Goal: Task Accomplishment & Management: Use online tool/utility

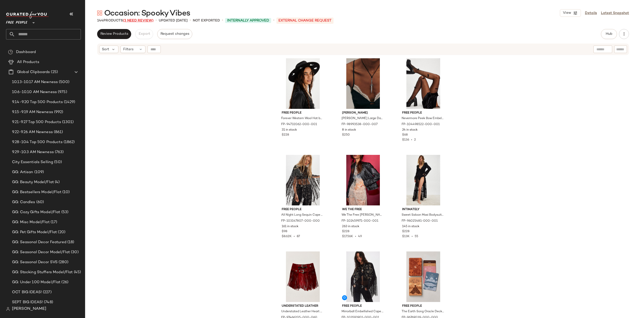
click at [140, 20] on span "(3 Need Review)" at bounding box center [138, 21] width 31 height 4
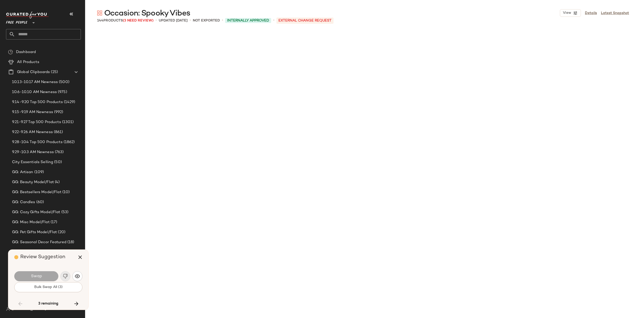
scroll to position [2223, 0]
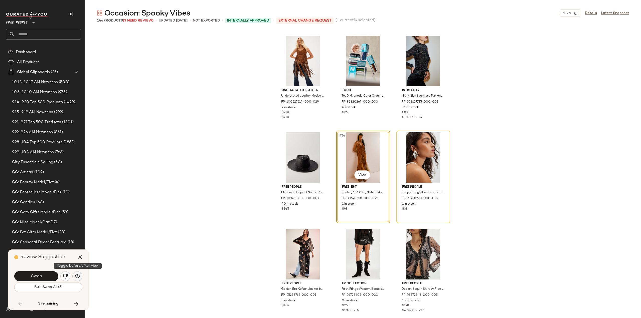
click at [78, 277] on img "button" at bounding box center [77, 276] width 5 height 5
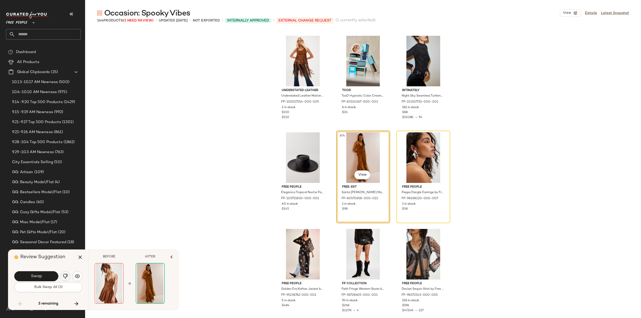
click at [64, 277] on img "button" at bounding box center [65, 276] width 5 height 5
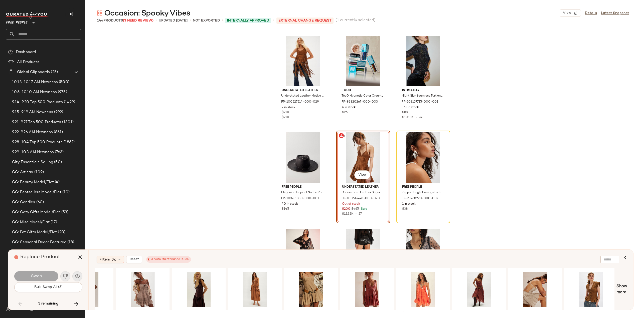
scroll to position [0, 390]
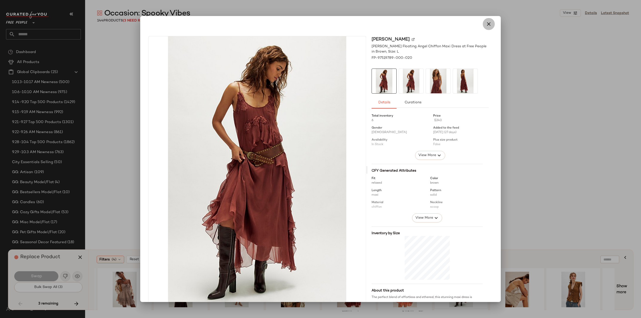
click at [486, 25] on icon "button" at bounding box center [489, 24] width 6 height 6
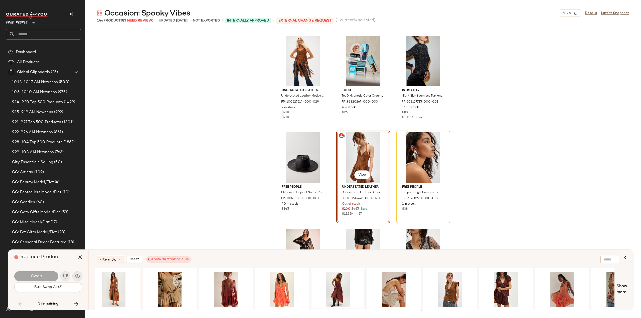
scroll to position [0, 543]
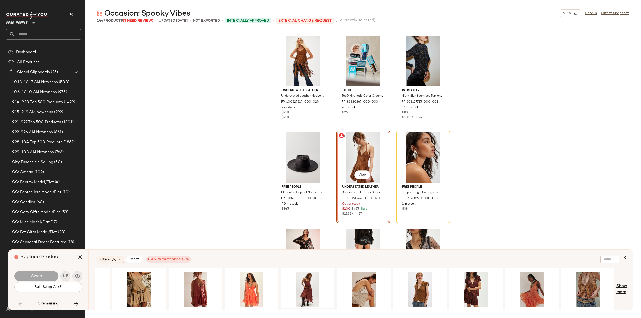
click at [622, 292] on span "Show more" at bounding box center [621, 290] width 11 height 12
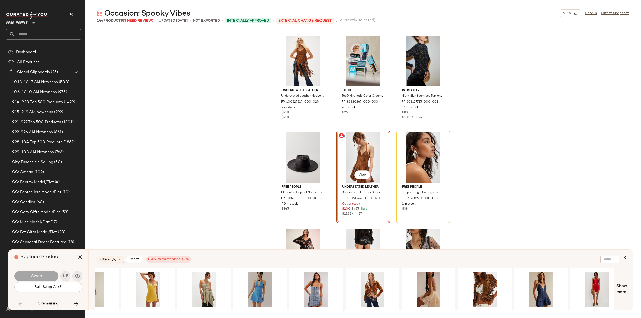
scroll to position [0, 1104]
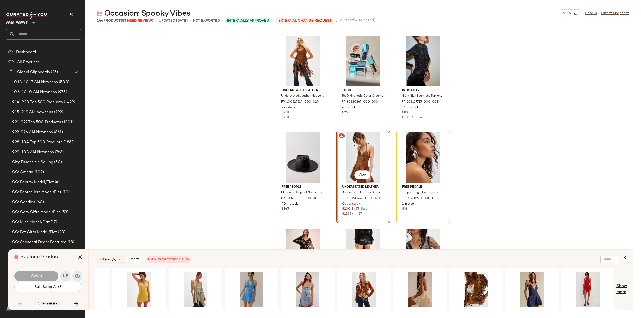
click at [619, 288] on span "Show more" at bounding box center [621, 290] width 11 height 12
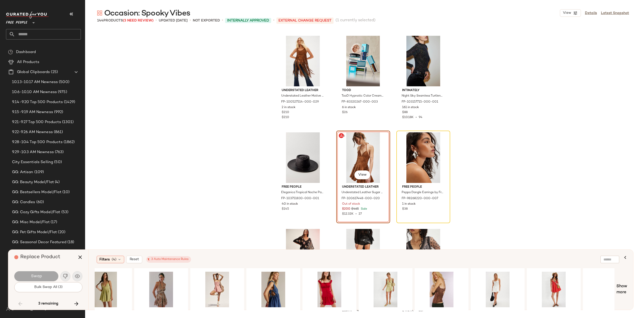
scroll to position [0, 1665]
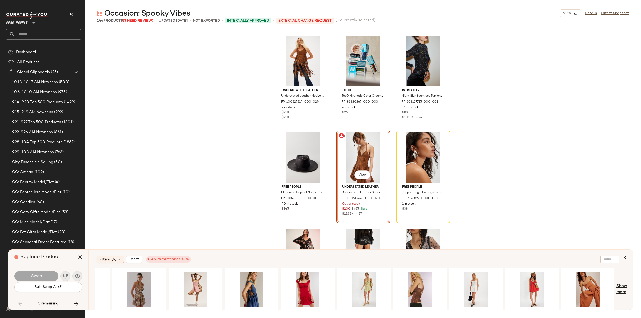
click at [620, 287] on span "Show more" at bounding box center [621, 290] width 11 height 12
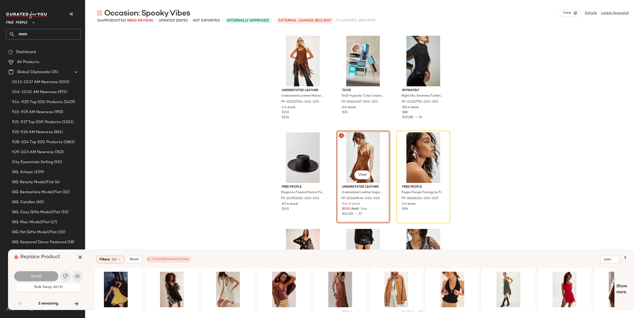
scroll to position [0, 2226]
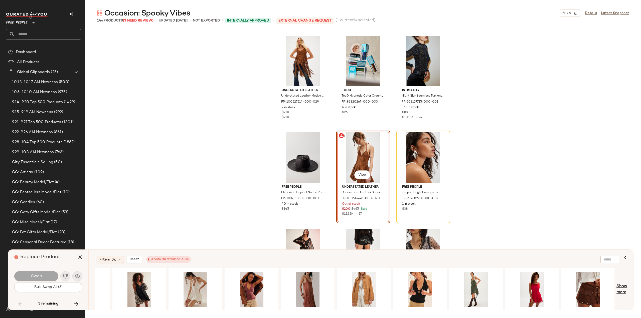
click at [623, 288] on span "Show more" at bounding box center [621, 290] width 11 height 12
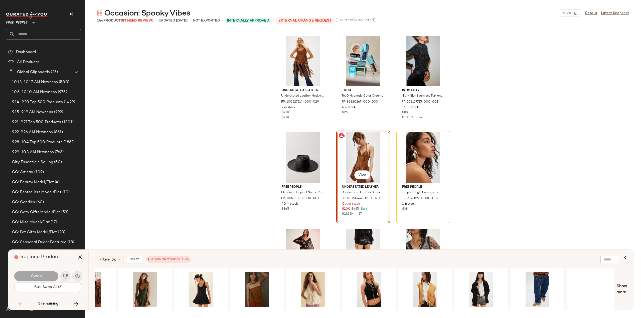
scroll to position [0, 2787]
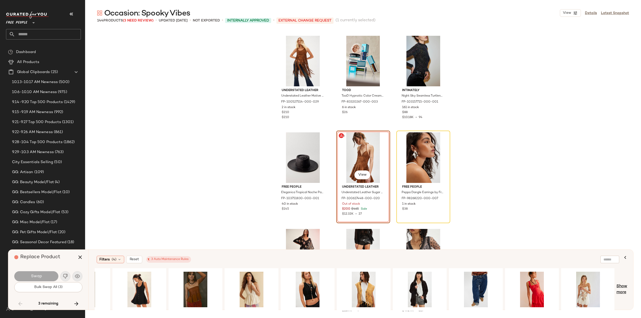
click at [621, 286] on span "Show more" at bounding box center [621, 290] width 11 height 12
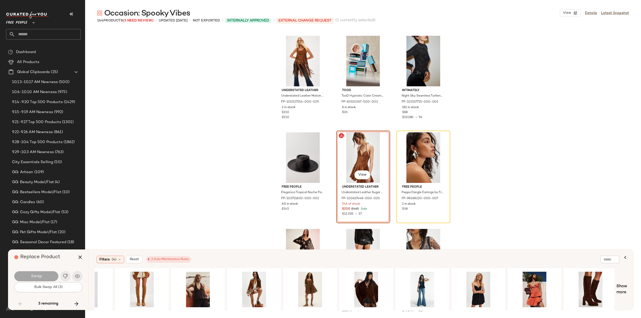
scroll to position [0, 3291]
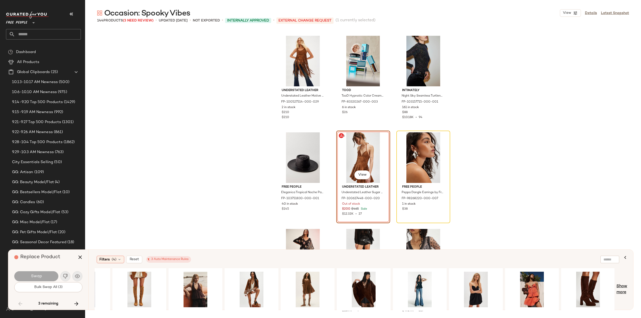
click at [618, 293] on span "Show more" at bounding box center [621, 290] width 11 height 12
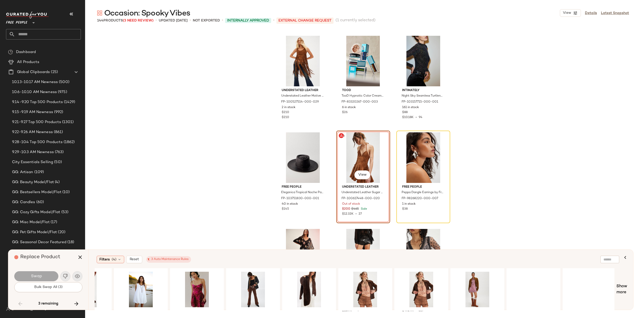
scroll to position [0, 3852]
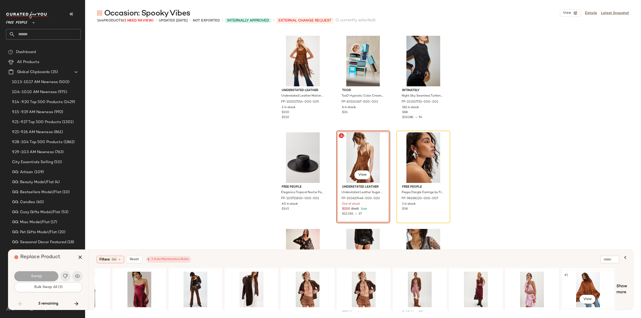
click at [586, 289] on div "#1 View" at bounding box center [588, 290] width 50 height 36
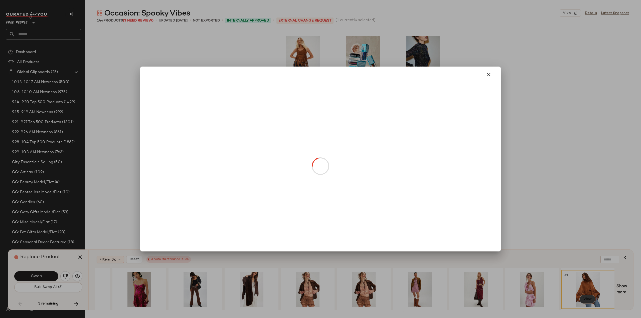
click at [585, 298] on body "Free People ** Dashboard All Products Global Clipboards (25) 10.13-10.17 AM New…" at bounding box center [320, 159] width 641 height 318
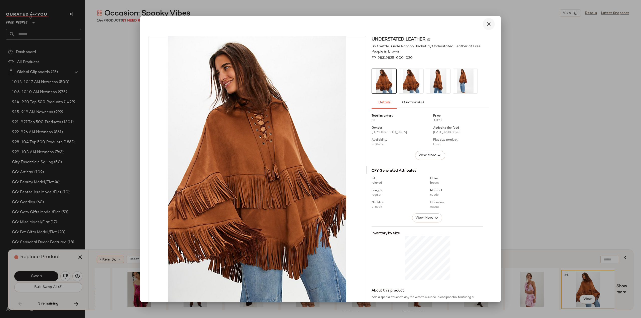
click at [486, 23] on icon "button" at bounding box center [489, 24] width 6 height 6
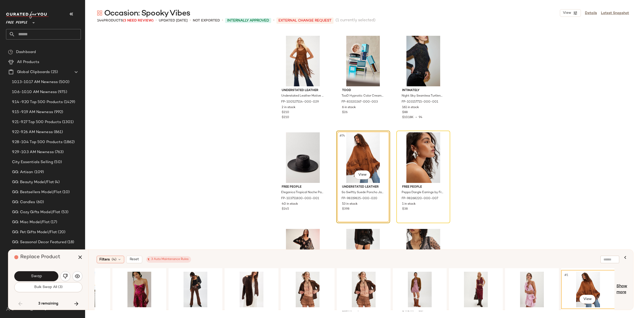
click at [623, 286] on span "Show more" at bounding box center [621, 290] width 11 height 12
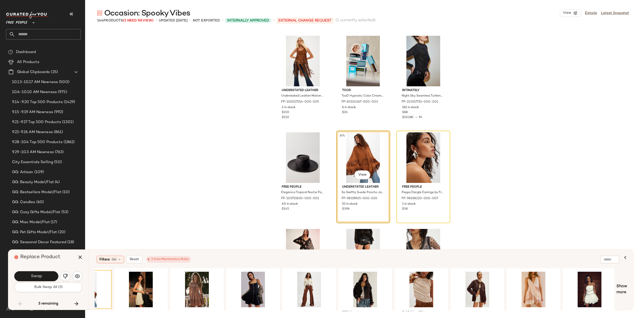
scroll to position [0, 4357]
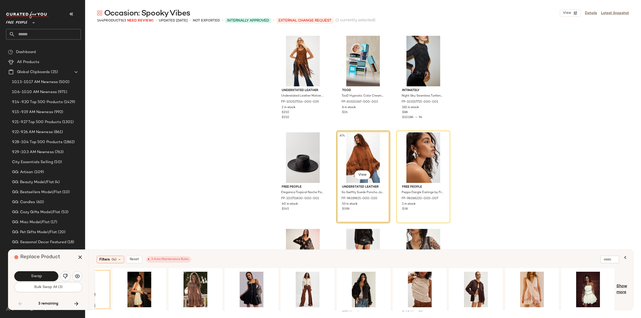
click at [621, 292] on span "Show more" at bounding box center [621, 290] width 11 height 12
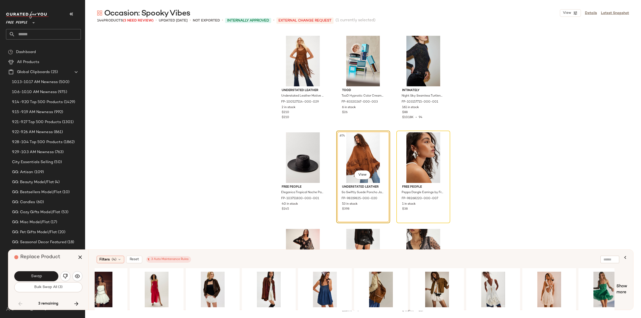
scroll to position [0, 4862]
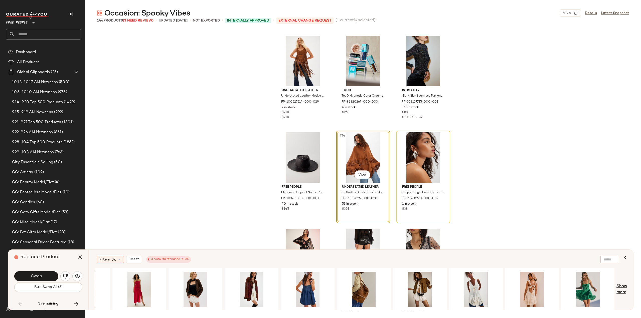
click at [622, 292] on span "Show more" at bounding box center [621, 290] width 11 height 12
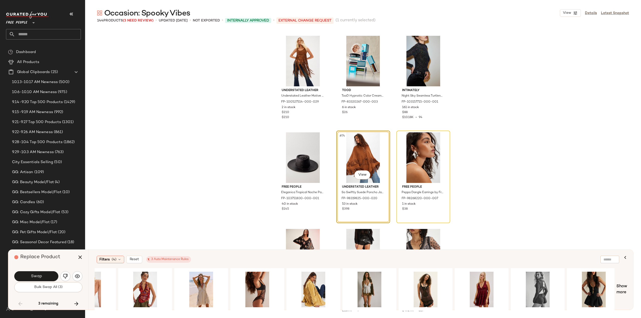
scroll to position [0, 5423]
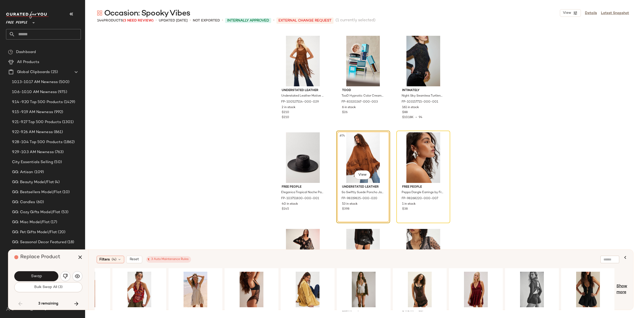
click at [620, 294] on span "Show more" at bounding box center [621, 290] width 11 height 12
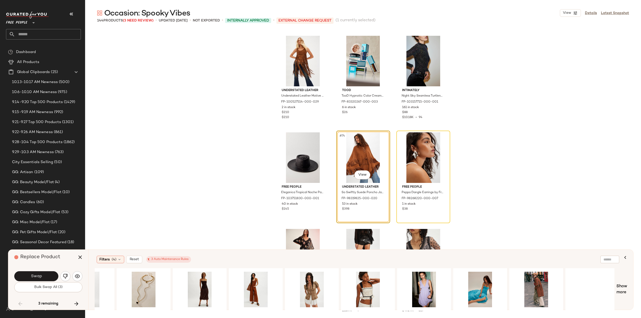
scroll to position [0, 5984]
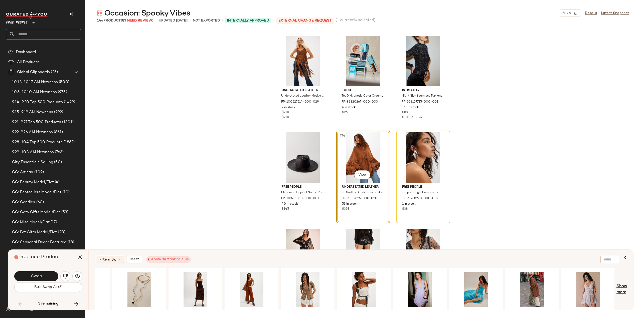
click at [621, 293] on span "Show more" at bounding box center [621, 290] width 11 height 12
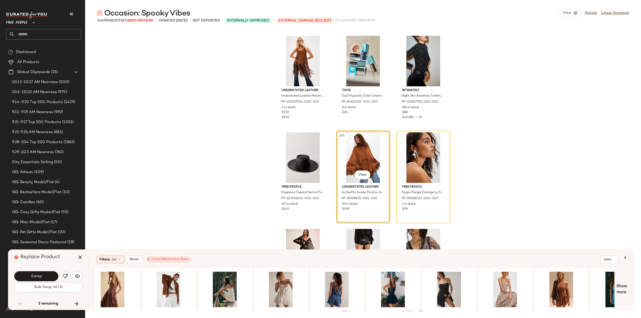
scroll to position [0, 6545]
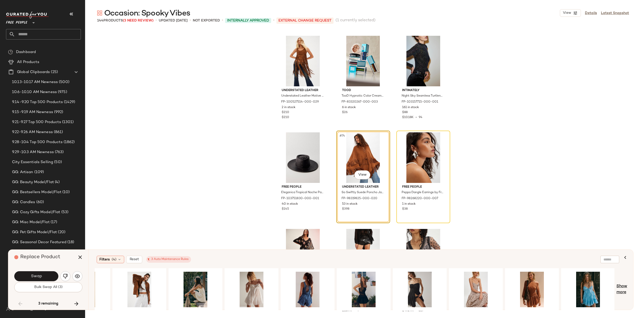
click at [622, 294] on span "Show more" at bounding box center [621, 290] width 11 height 12
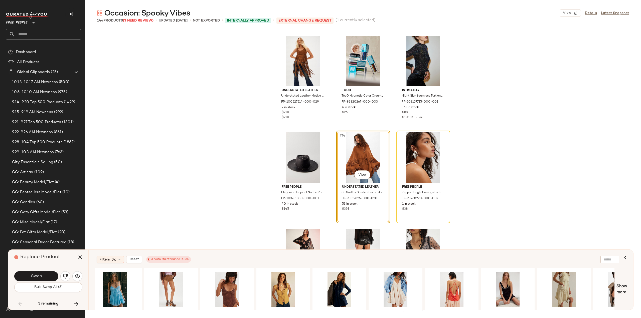
scroll to position [0, 7105]
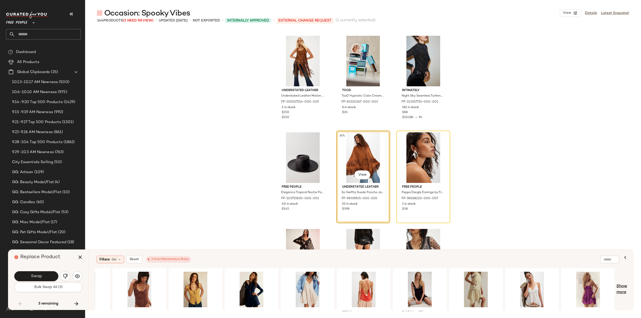
click at [624, 292] on span "Show more" at bounding box center [621, 290] width 11 height 12
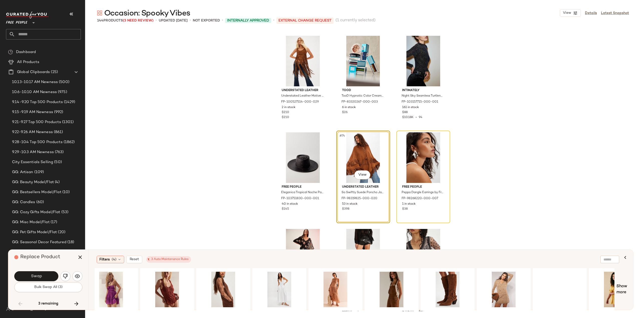
scroll to position [0, 7585]
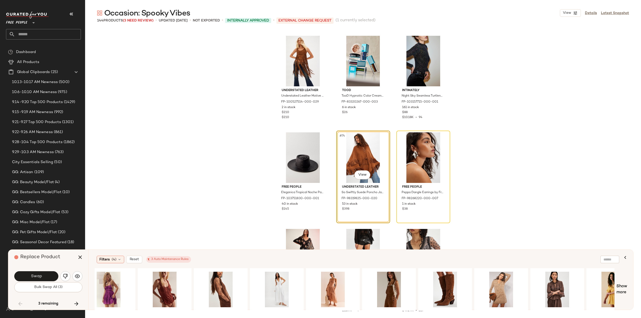
drag, startPoint x: 581, startPoint y: 308, endPoint x: 600, endPoint y: 309, distance: 19.3
click at [600, 309] on div "#1 View" at bounding box center [355, 289] width 520 height 43
click at [621, 291] on span "Show more" at bounding box center [621, 290] width 11 height 12
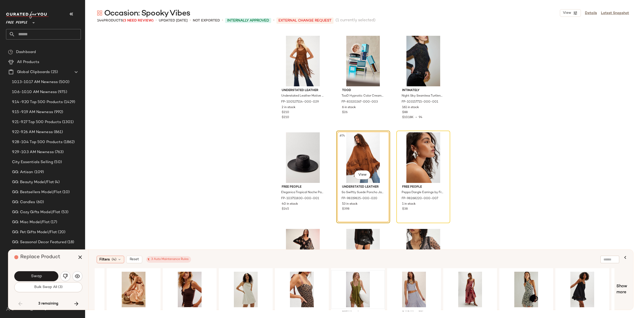
scroll to position [0, 8174]
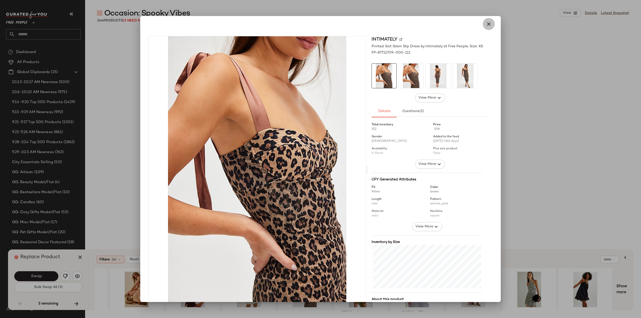
click at [487, 25] on icon "button" at bounding box center [489, 24] width 6 height 6
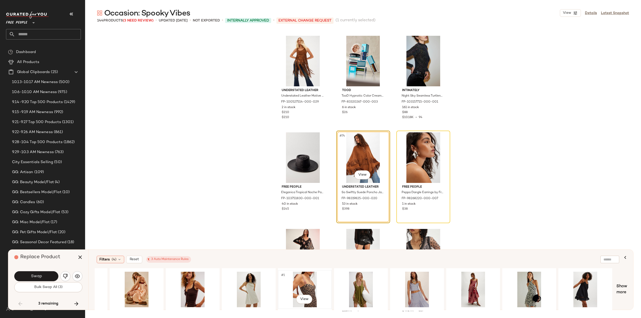
click at [305, 283] on div "#1 View" at bounding box center [305, 290] width 50 height 36
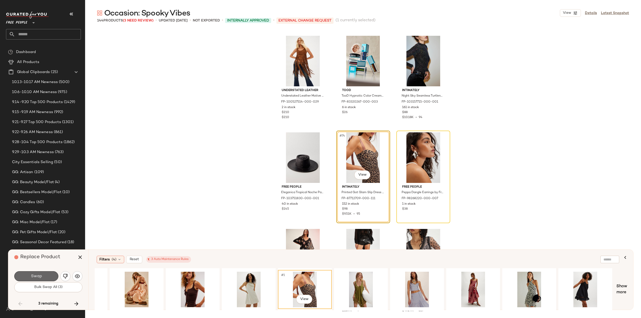
click at [45, 274] on button "Swap" at bounding box center [36, 276] width 44 height 10
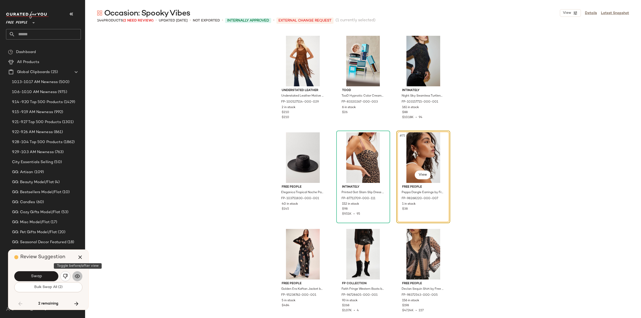
click at [78, 276] on img "button" at bounding box center [77, 276] width 5 height 5
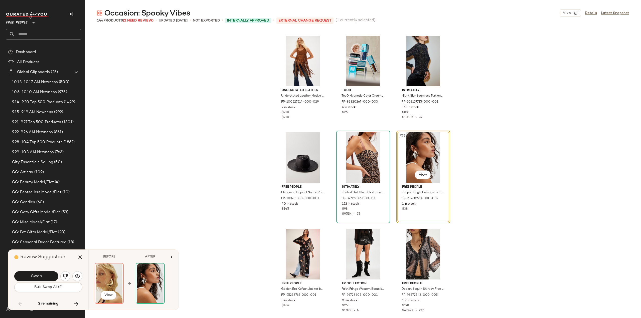
click at [106, 285] on img at bounding box center [109, 284] width 28 height 40
click at [37, 276] on span "Swap" at bounding box center [36, 276] width 11 height 5
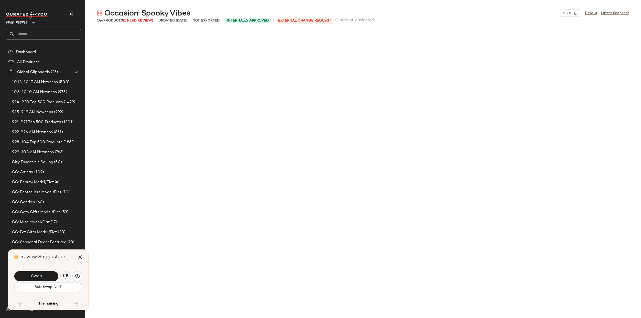
scroll to position [2513, 0]
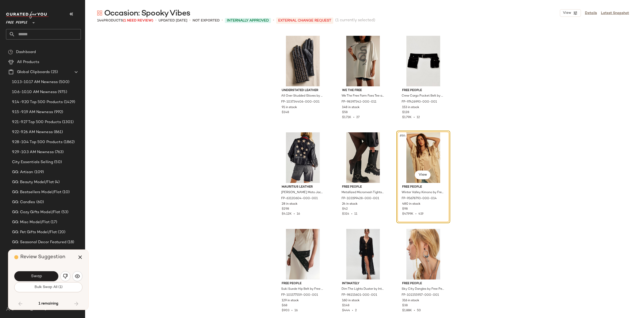
click at [139, 18] on span "Occasion: Spooky Vibes" at bounding box center [147, 14] width 86 height 10
click at [139, 20] on span "(1 Need Review)" at bounding box center [138, 21] width 30 height 4
click at [76, 277] on img "button" at bounding box center [77, 276] width 5 height 5
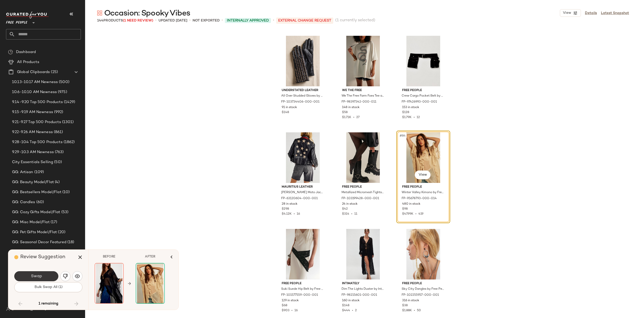
click at [32, 277] on span "Swap" at bounding box center [36, 276] width 11 height 5
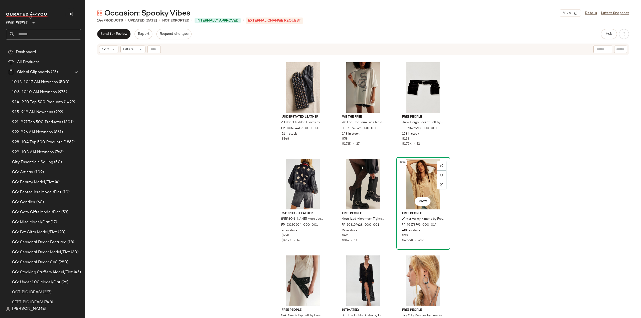
click at [421, 193] on div "#84 View" at bounding box center [423, 184] width 50 height 51
click at [438, 177] on div at bounding box center [442, 176] width 10 height 10
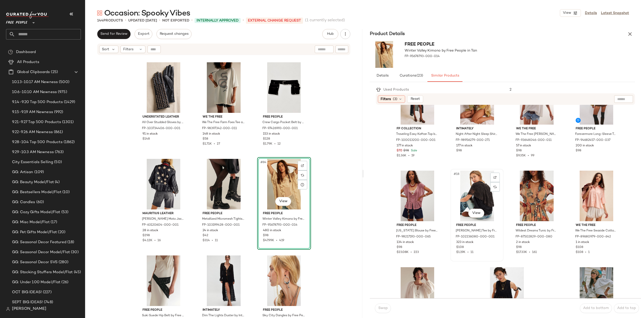
scroll to position [376, 0]
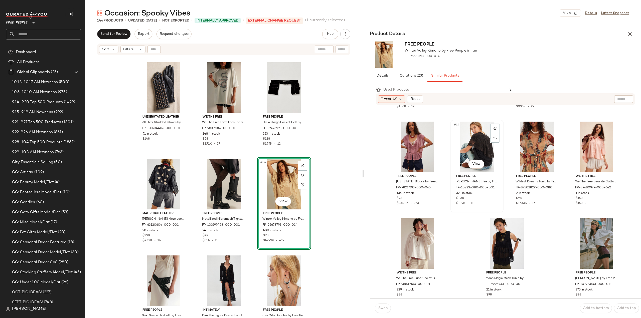
click at [477, 151] on div "#18 View" at bounding box center [477, 147] width 50 height 51
click at [384, 309] on span "Swap" at bounding box center [383, 308] width 10 height 4
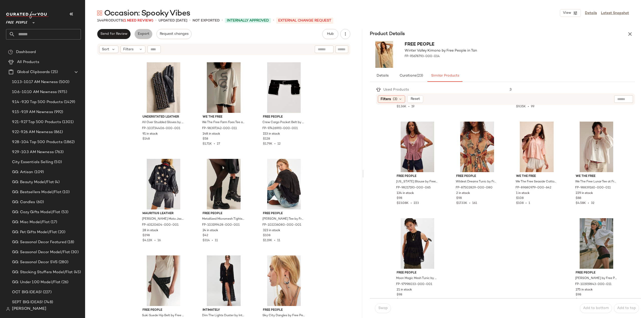
click at [141, 33] on span "Export" at bounding box center [143, 34] width 12 height 4
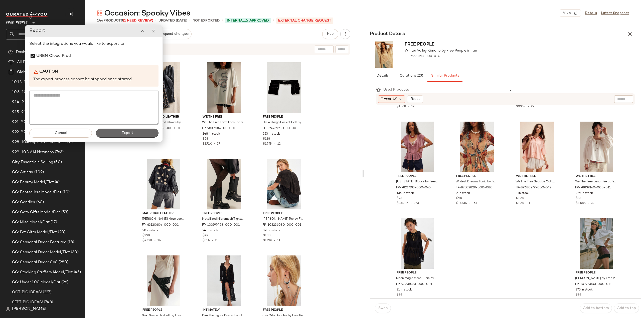
click at [129, 135] on button "Export" at bounding box center [127, 133] width 63 height 9
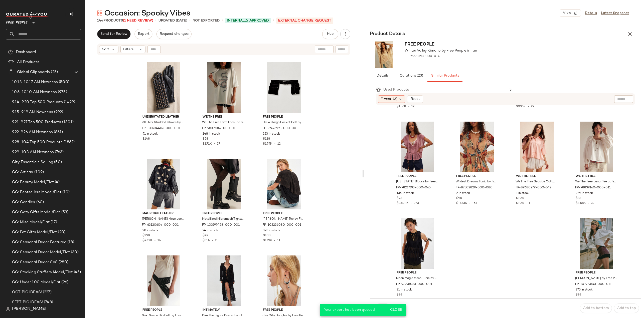
scroll to position [472, 0]
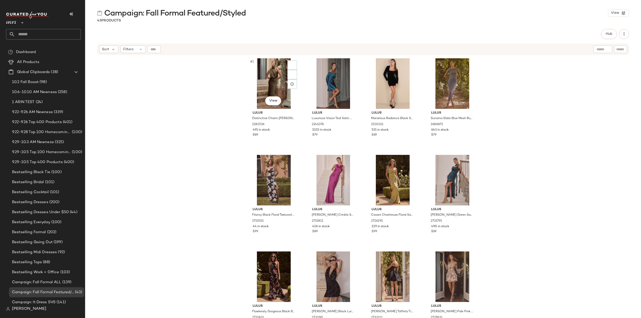
scroll to position [125, 0]
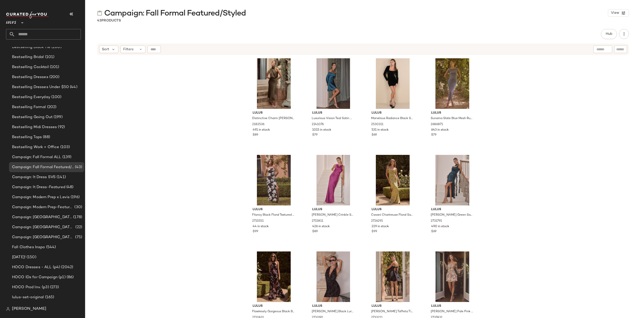
click at [31, 33] on input "text" at bounding box center [48, 34] width 66 height 11
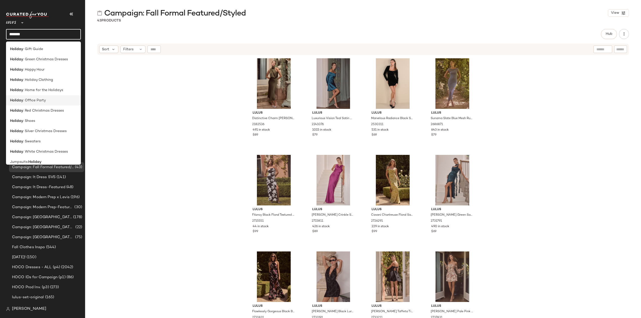
scroll to position [77, 0]
type input "*******"
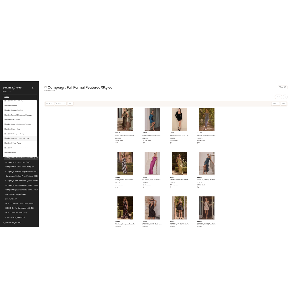
scroll to position [75, 0]
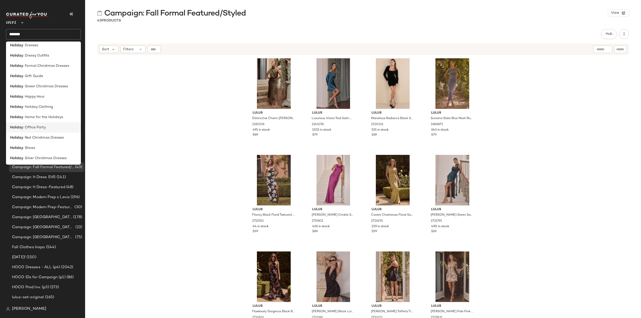
click at [34, 128] on span ": Office Party" at bounding box center [34, 127] width 23 height 5
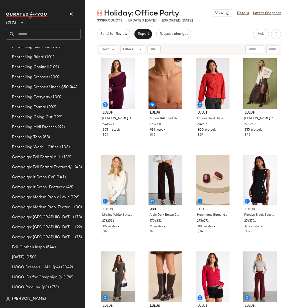
click at [41, 33] on input "text" at bounding box center [48, 34] width 66 height 11
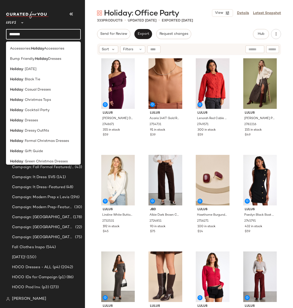
drag, startPoint x: 35, startPoint y: 34, endPoint x: 7, endPoint y: 33, distance: 27.6
click at [6, 37] on input "*******" at bounding box center [43, 34] width 75 height 11
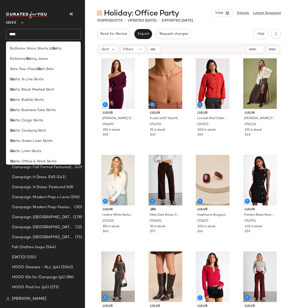
click at [25, 33] on input "***" at bounding box center [43, 34] width 75 height 11
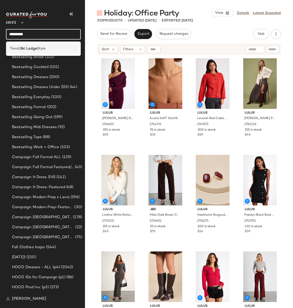
type input "*********"
click at [34, 47] on b "Ski Lodge" at bounding box center [28, 48] width 17 height 5
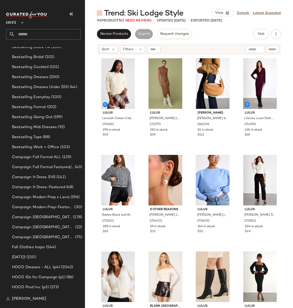
click at [32, 34] on input "text" at bounding box center [48, 34] width 66 height 11
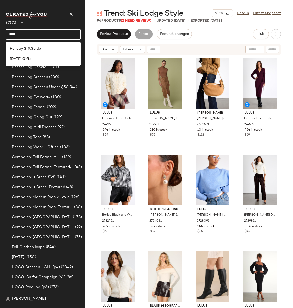
drag, startPoint x: 35, startPoint y: 34, endPoint x: 5, endPoint y: 36, distance: 30.1
click at [5, 36] on nav "Lulus ** **** Dashboard All Products Global Clipboards (38) 10.2 Fall Boost (98…" at bounding box center [42, 154] width 85 height 308
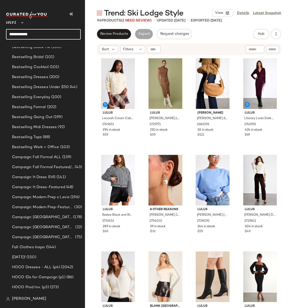
drag, startPoint x: 44, startPoint y: 34, endPoint x: -1, endPoint y: 36, distance: 44.6
click at [0, 36] on html "**********" at bounding box center [146, 154] width 293 height 308
drag, startPoint x: 46, startPoint y: 32, endPoint x: -3, endPoint y: 37, distance: 48.8
click at [0, 37] on html "**********" at bounding box center [146, 154] width 293 height 308
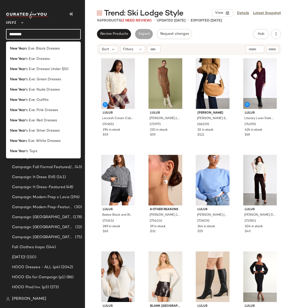
drag, startPoint x: 27, startPoint y: 35, endPoint x: -13, endPoint y: 38, distance: 39.7
click at [0, 38] on html "Lulus ** ******** Dashboard All Products Global Clipboards (38) 10.2 Fall Boost…" at bounding box center [146, 154] width 293 height 308
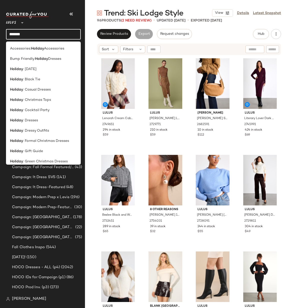
drag, startPoint x: 30, startPoint y: 33, endPoint x: 19, endPoint y: 38, distance: 11.8
click at [0, 39] on html "Lulus ** ******* Dashboard All Products Global Clipboards (38) 10.2 Fall Boost …" at bounding box center [146, 154] width 293 height 308
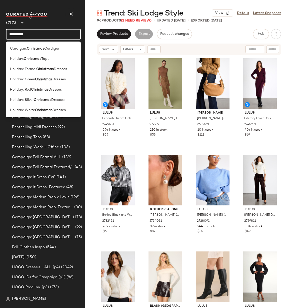
drag, startPoint x: 39, startPoint y: 33, endPoint x: 6, endPoint y: 37, distance: 33.1
click at [6, 37] on input "*********" at bounding box center [43, 34] width 75 height 11
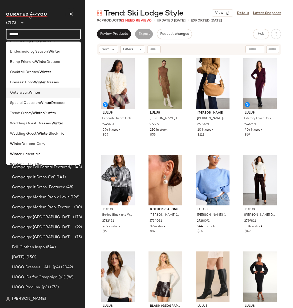
scroll to position [5, 0]
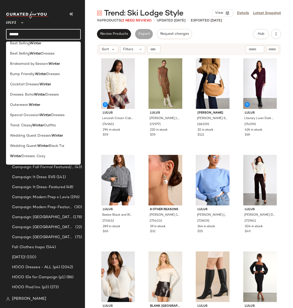
type input "******"
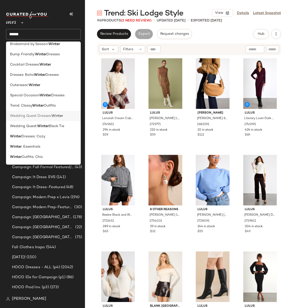
scroll to position [0, 0]
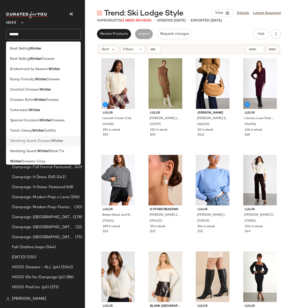
click at [17, 137] on div "Wedding Guest Dresses: Winter" at bounding box center [43, 141] width 75 height 10
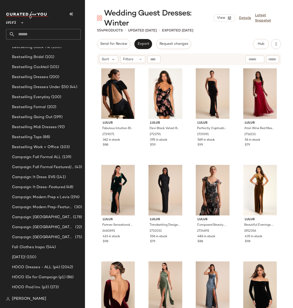
click at [29, 35] on input "text" at bounding box center [48, 34] width 66 height 11
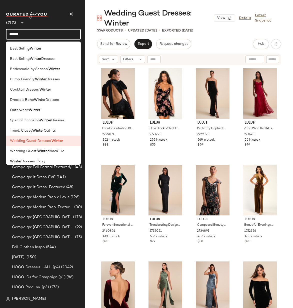
type input "******"
